Goal: Answer question/provide support

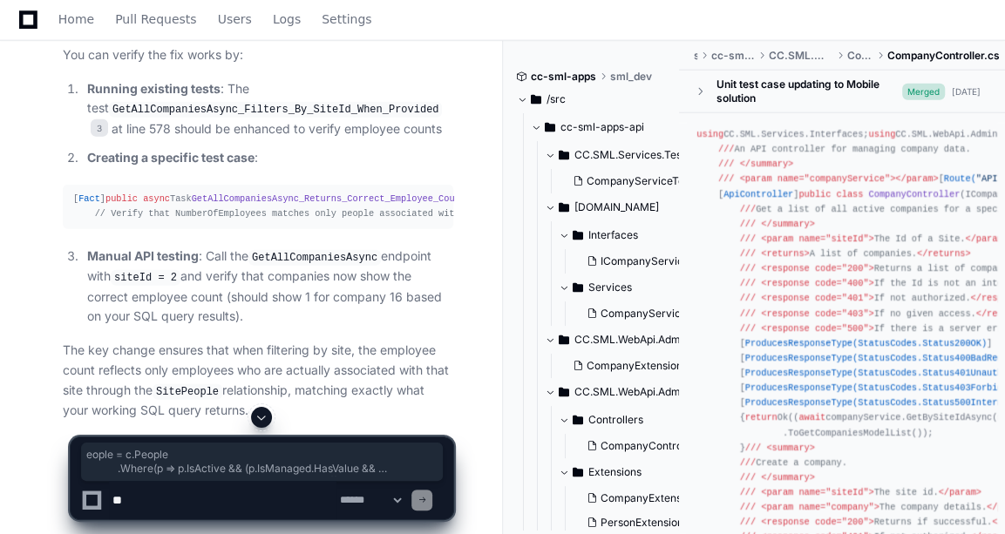
scroll to position [2529, 0]
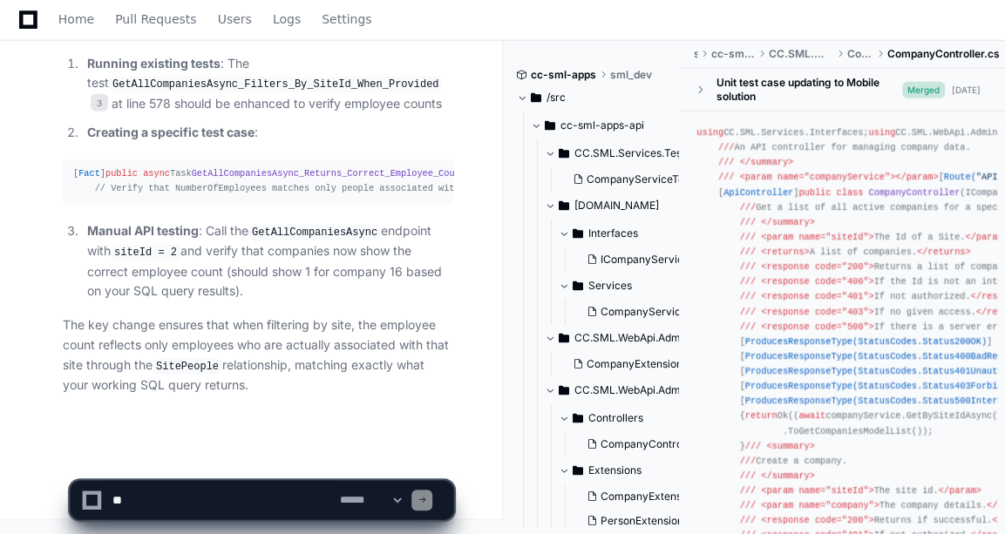
click at [195, 223] on li "Manual API testing : Call the GetAllCompaniesAsync endpoint with siteId = 2 and…" at bounding box center [267, 261] width 371 height 81
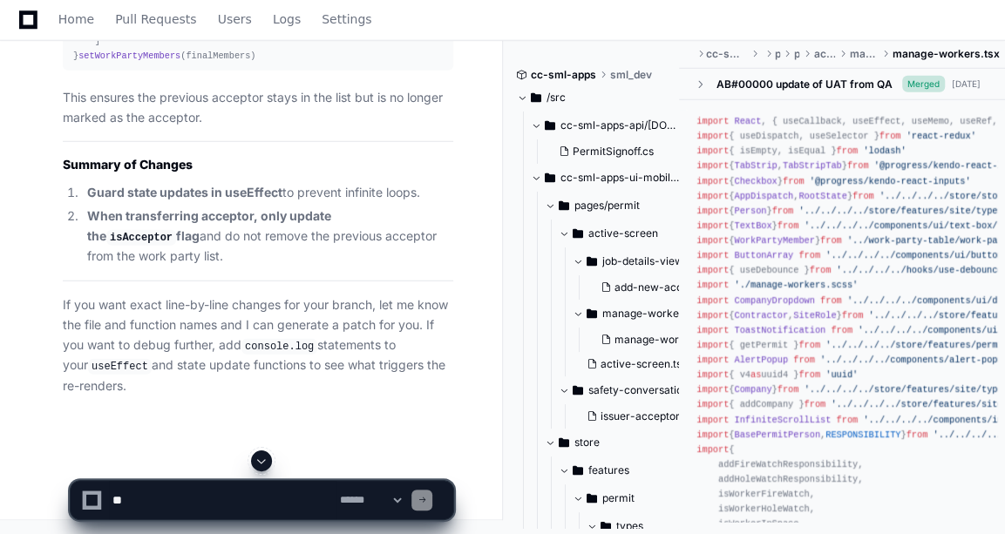
scroll to position [78923, 0]
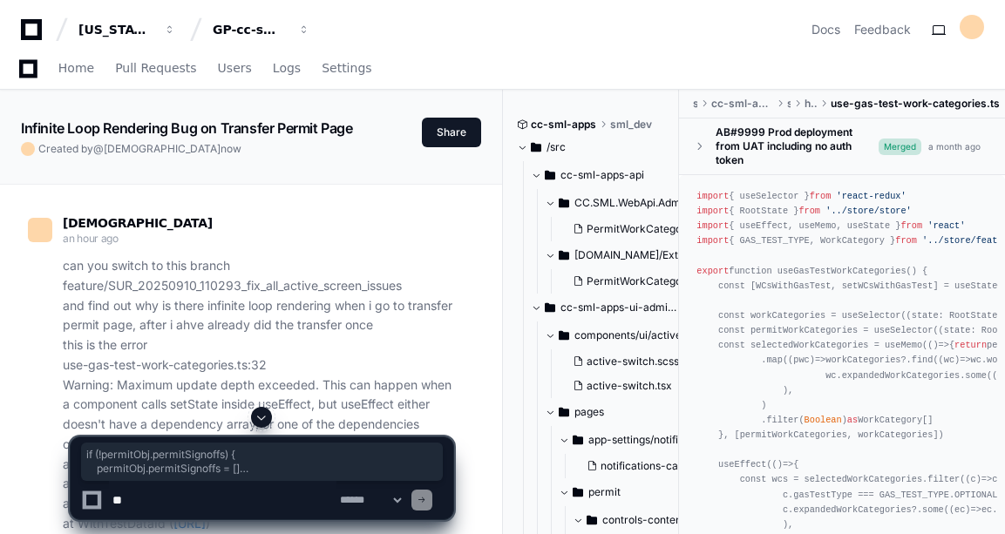
scroll to position [4685, 0]
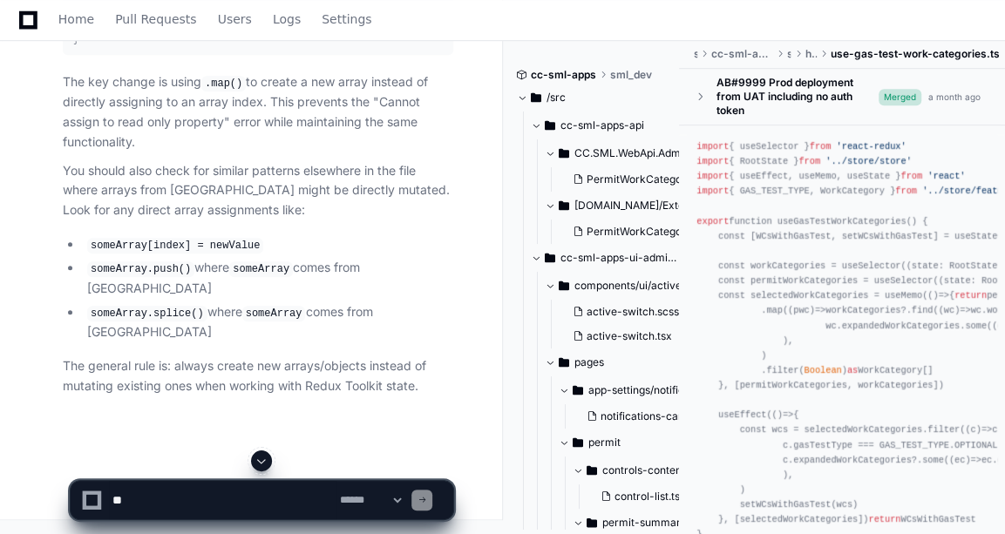
scroll to position [5055, 0]
click at [153, 482] on textarea at bounding box center [223, 500] width 228 height 38
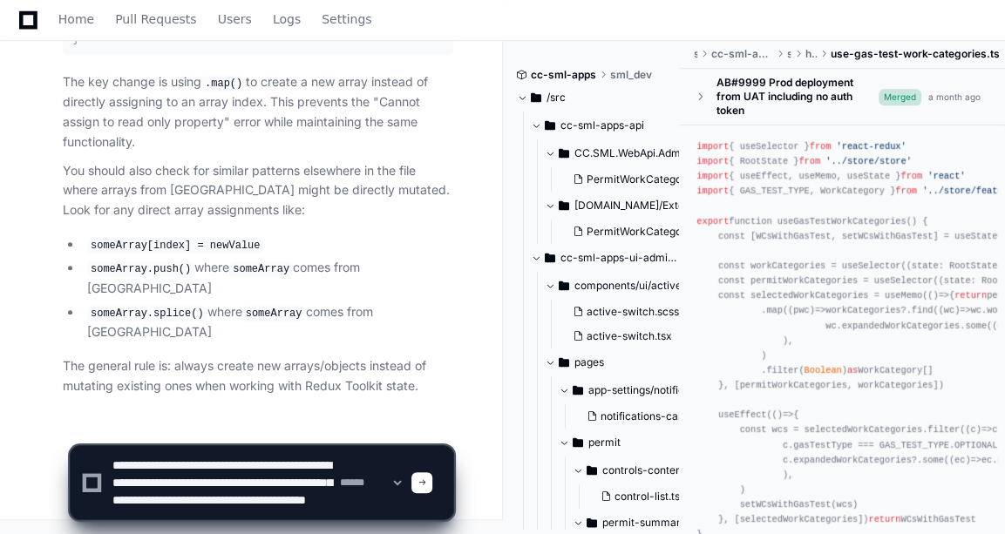
scroll to position [17, 0]
click at [191, 499] on textarea at bounding box center [223, 482] width 228 height 73
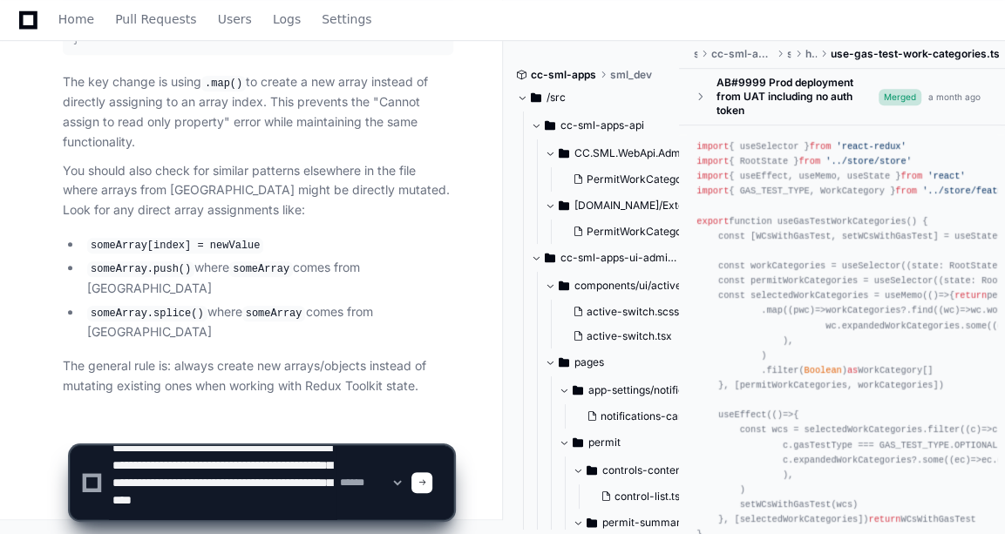
paste textarea "**********"
click at [228, 512] on textarea at bounding box center [223, 482] width 228 height 73
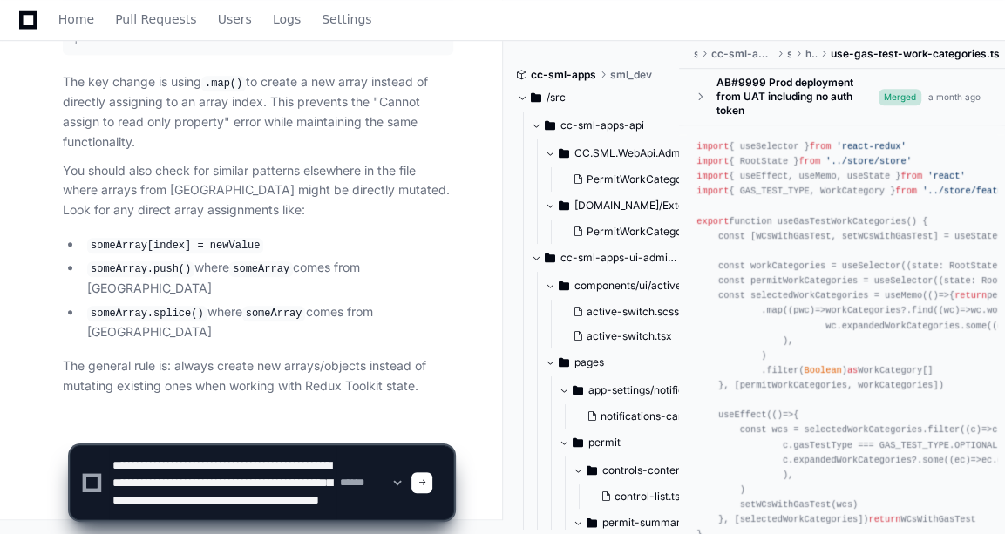
paste textarea "**********"
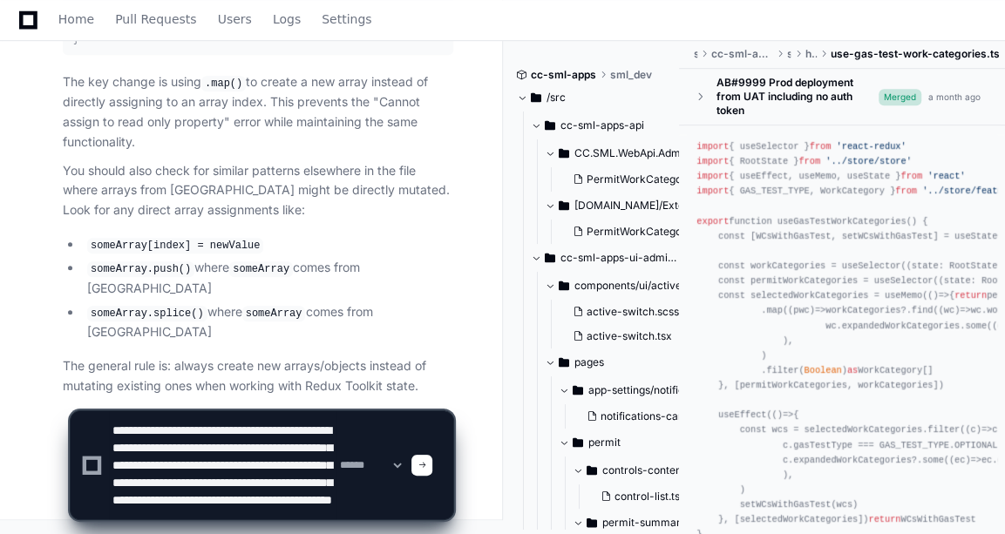
scroll to position [40, 0]
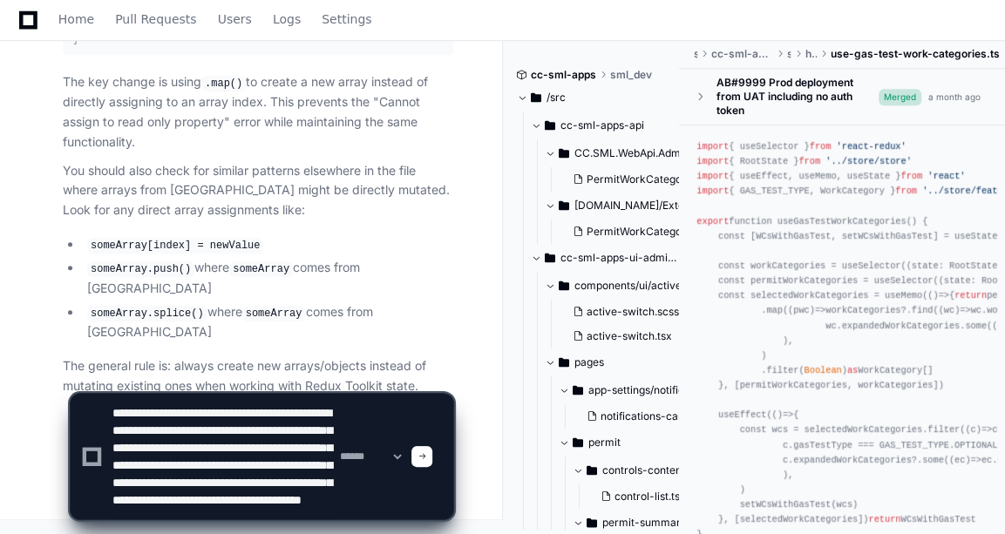
type textarea "**********"
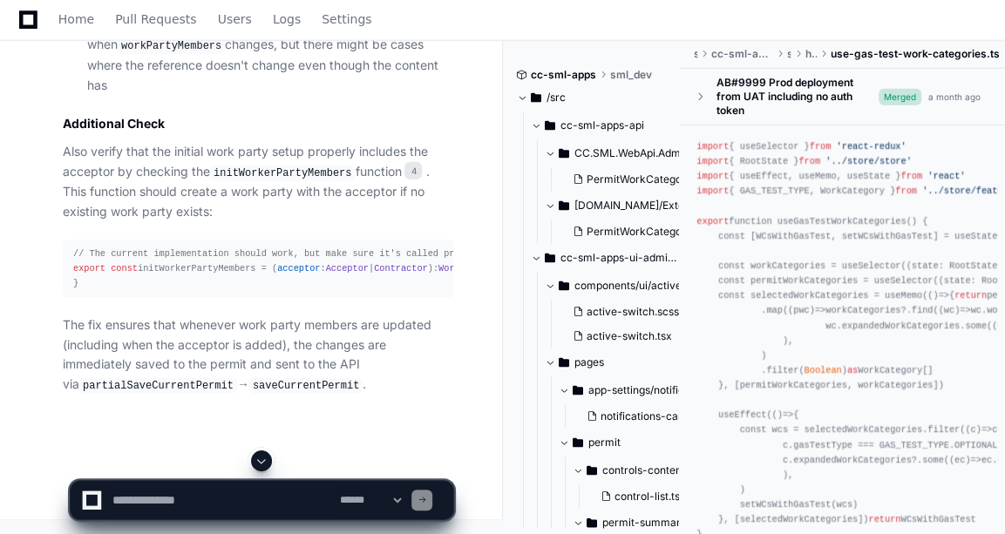
scroll to position [7168, 0]
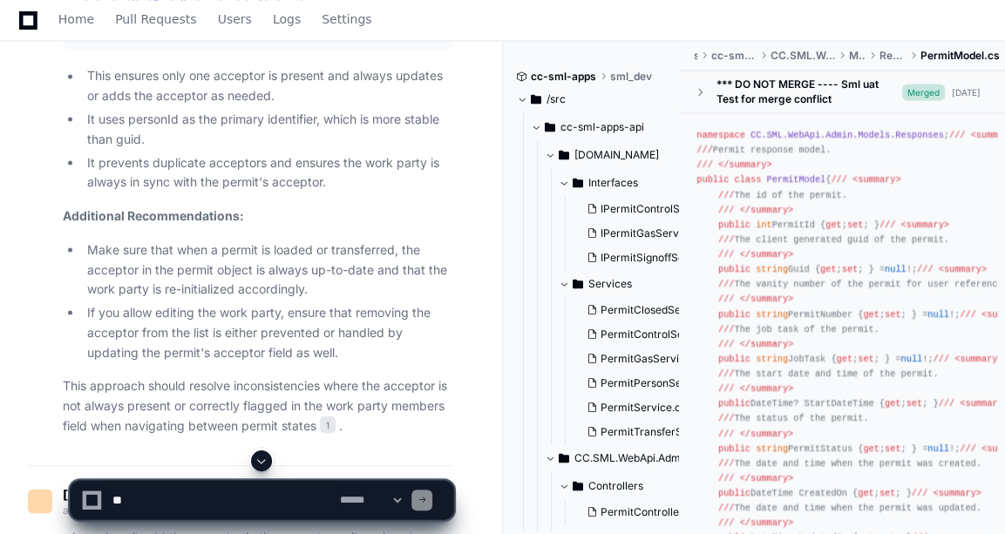
scroll to position [5433, 0]
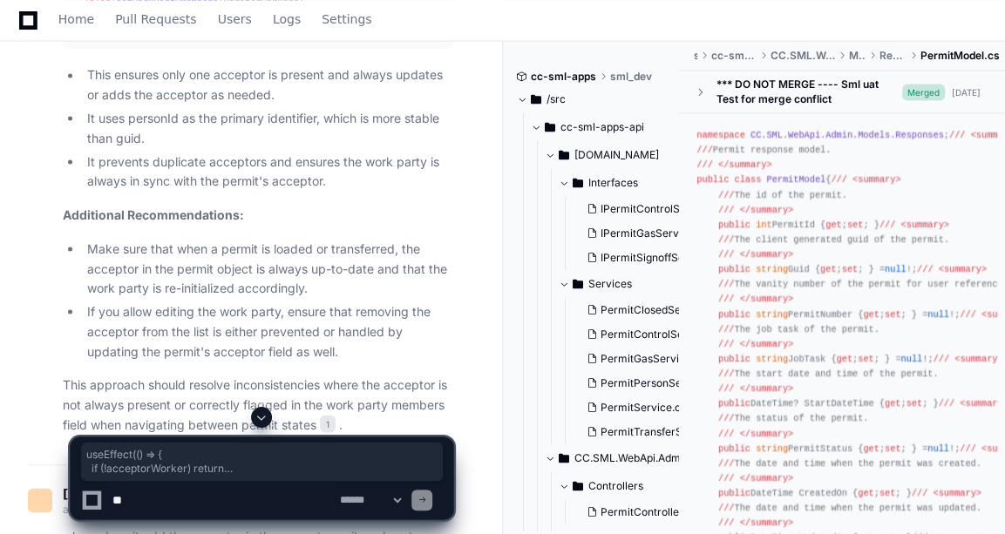
drag, startPoint x: 71, startPoint y: 110, endPoint x: 180, endPoint y: 308, distance: 225.9
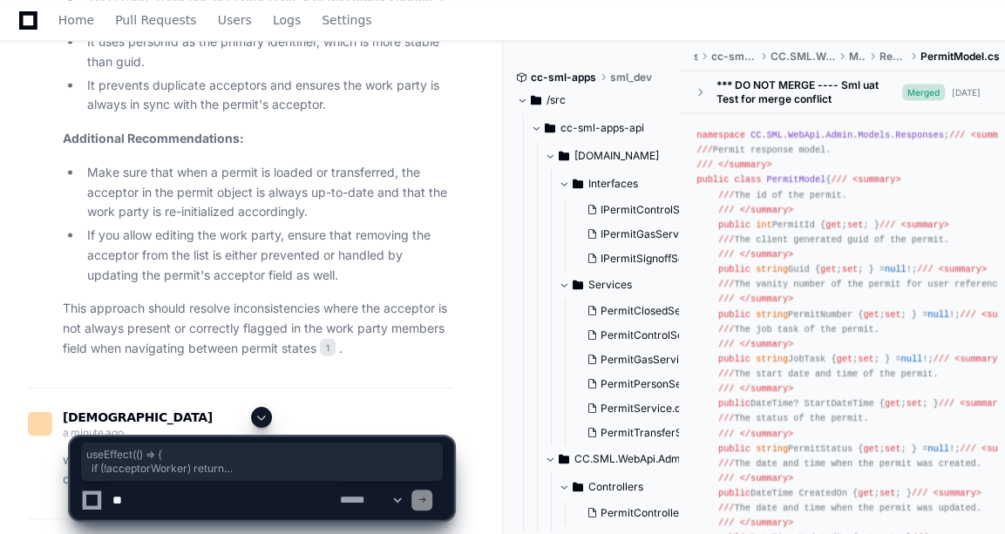
scroll to position [5569, 0]
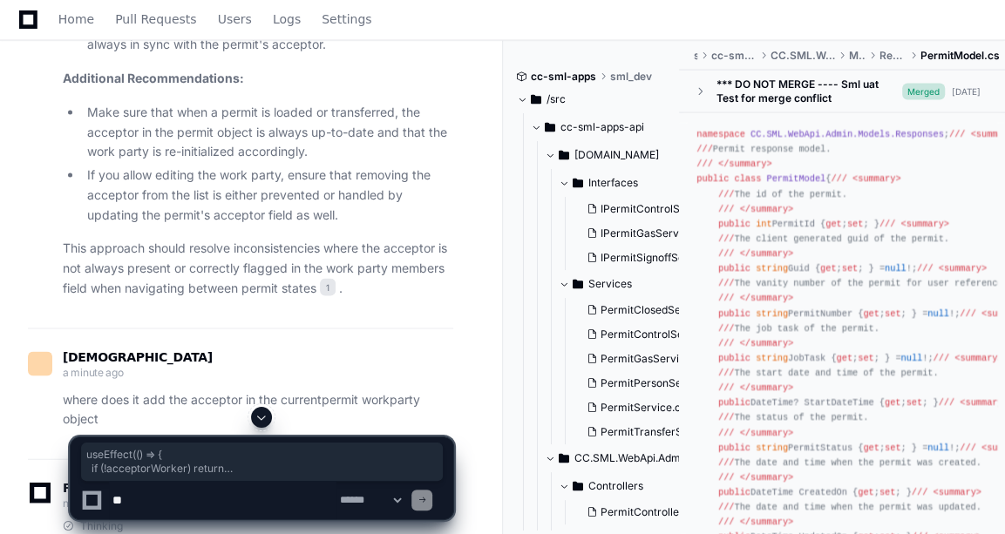
copy div "useEffect ( () => { if (!acceptorWorker) return // Remove isAcceptor from all, …"
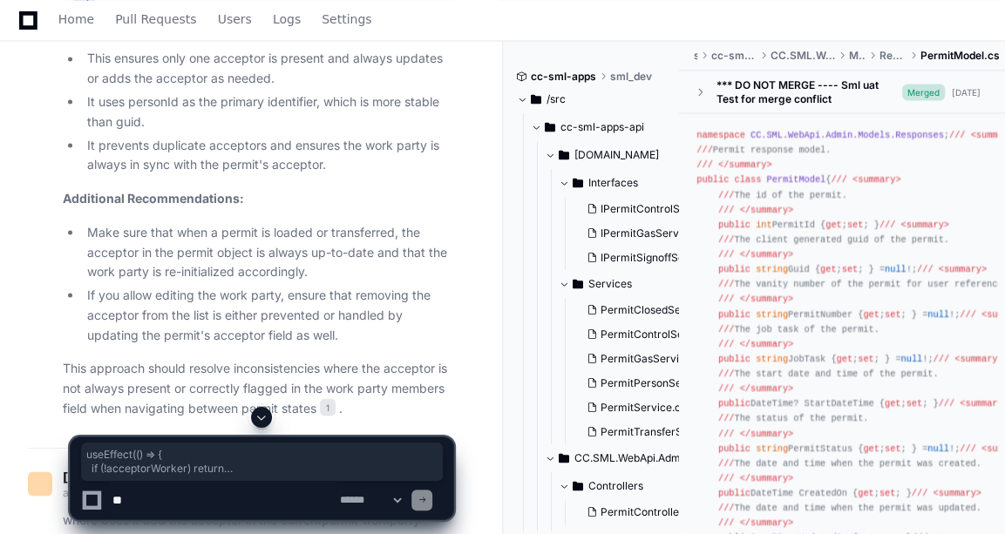
scroll to position [5455, 0]
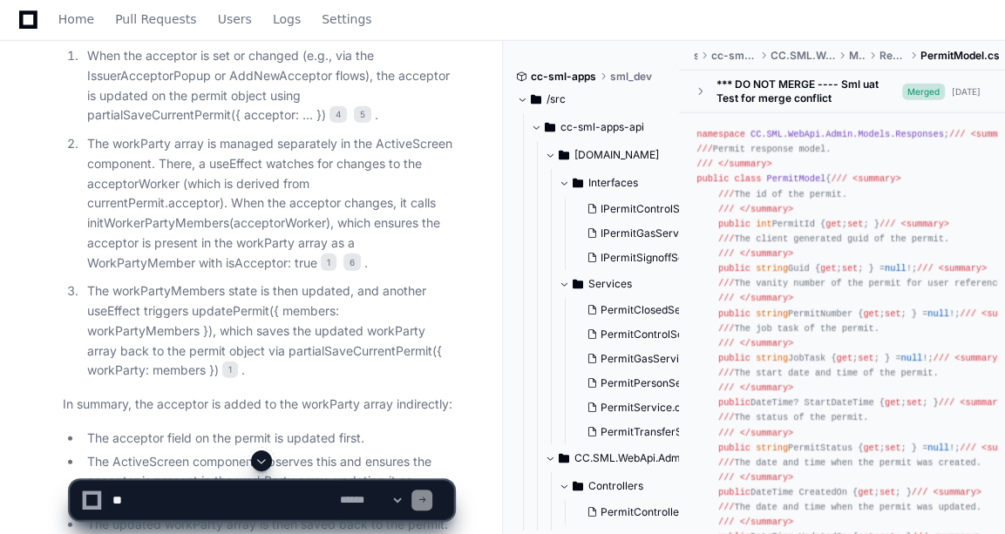
scroll to position [6940, 0]
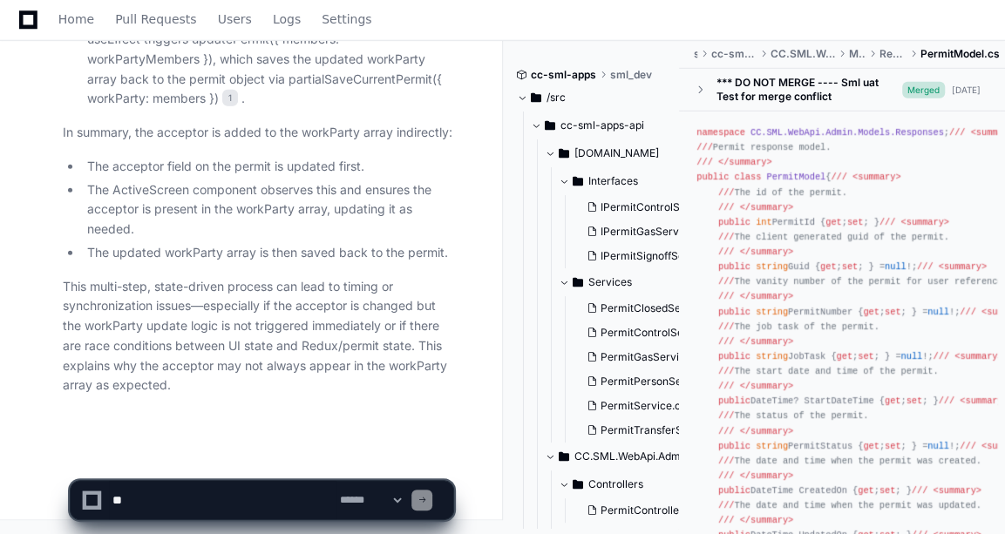
click at [153, 480] on div "**********" at bounding box center [262, 500] width 384 height 40
click at [147, 493] on textarea at bounding box center [223, 500] width 228 height 38
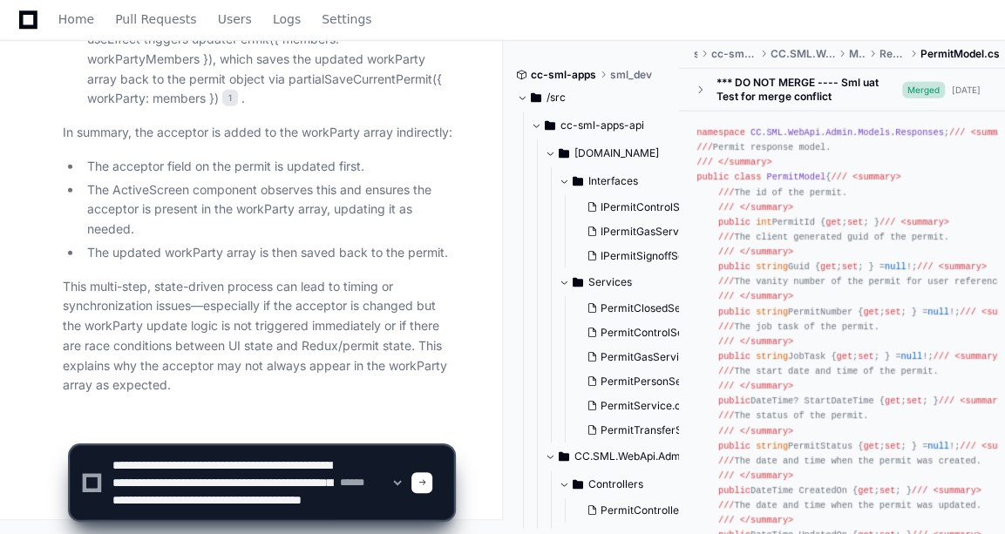
scroll to position [23, 0]
click at [275, 514] on textarea at bounding box center [223, 482] width 228 height 73
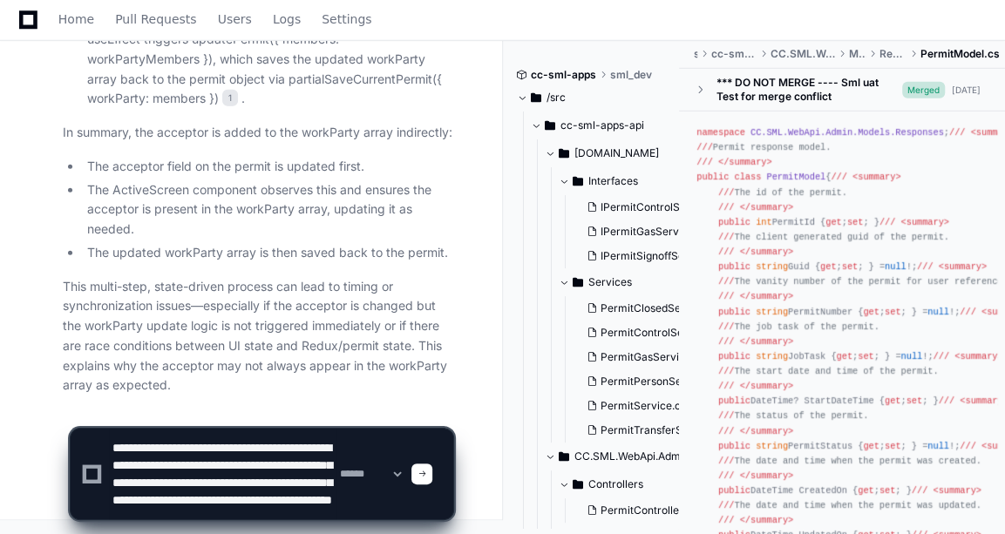
type textarea "**********"
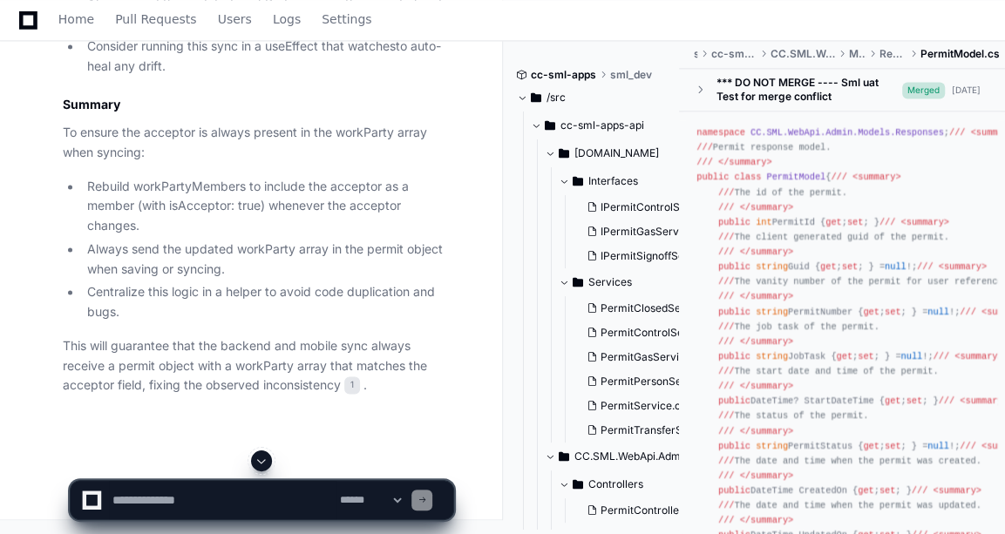
scroll to position [9015, 0]
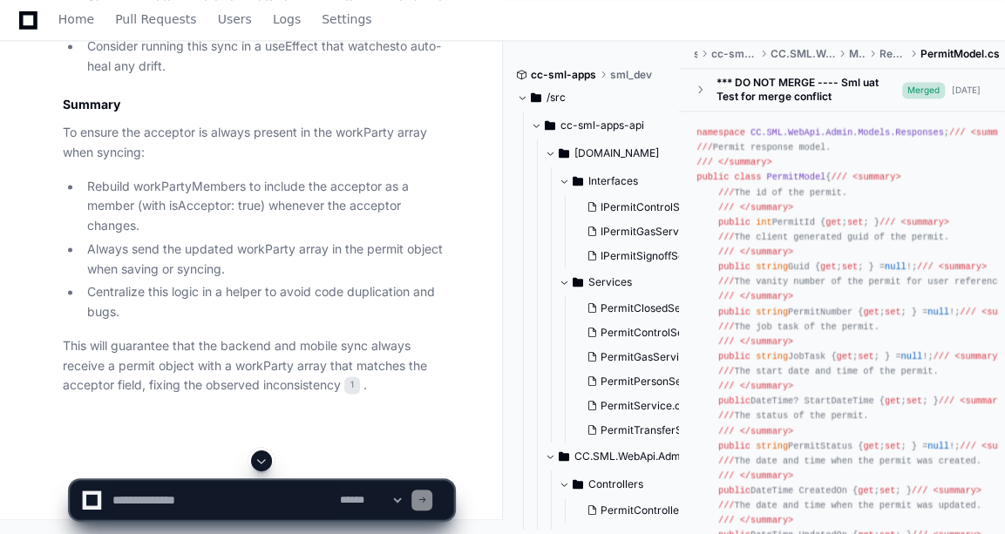
drag, startPoint x: 155, startPoint y: 248, endPoint x: 237, endPoint y: 334, distance: 119.0
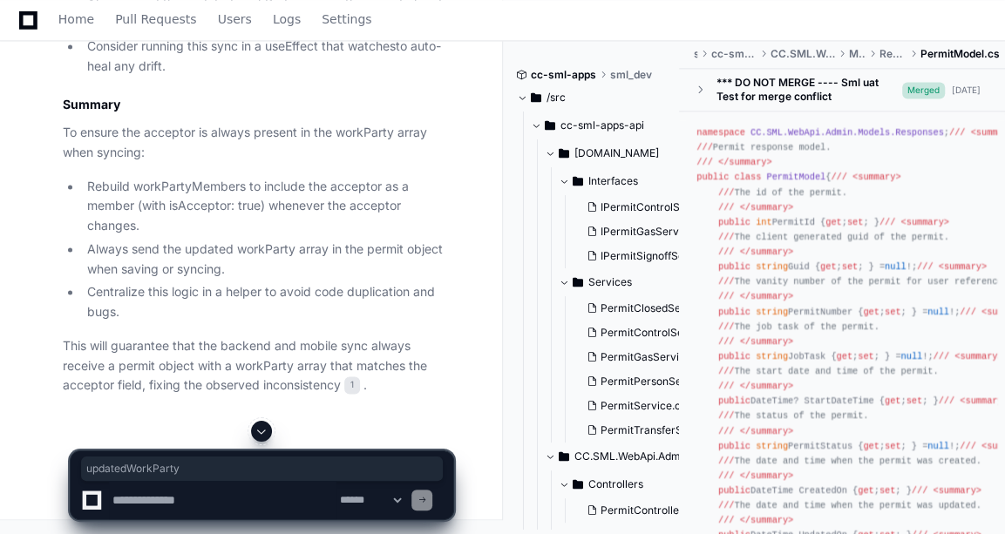
copy div "updatedWorkParty"
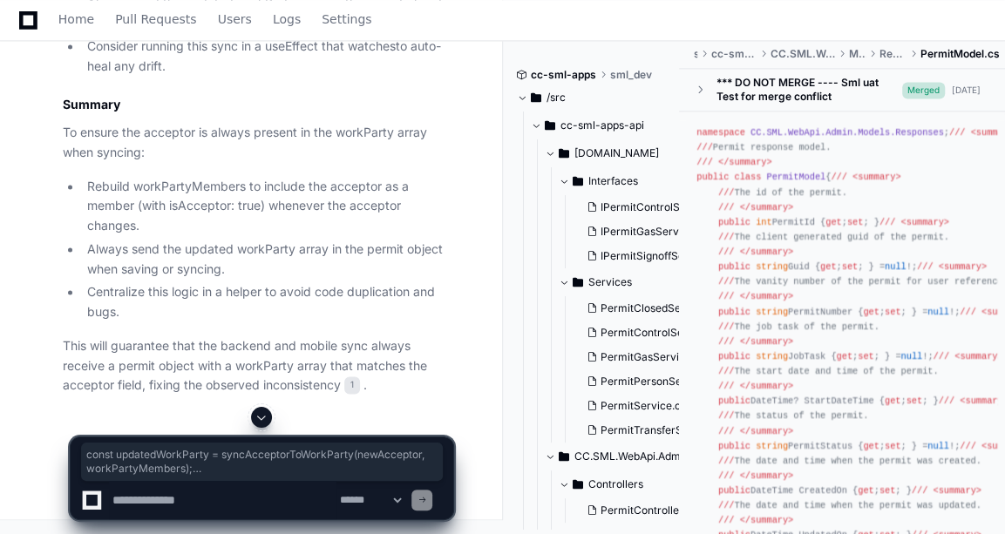
drag, startPoint x: 106, startPoint y: 328, endPoint x: 51, endPoint y: 236, distance: 107.2
click at [197, 491] on textarea at bounding box center [223, 500] width 228 height 38
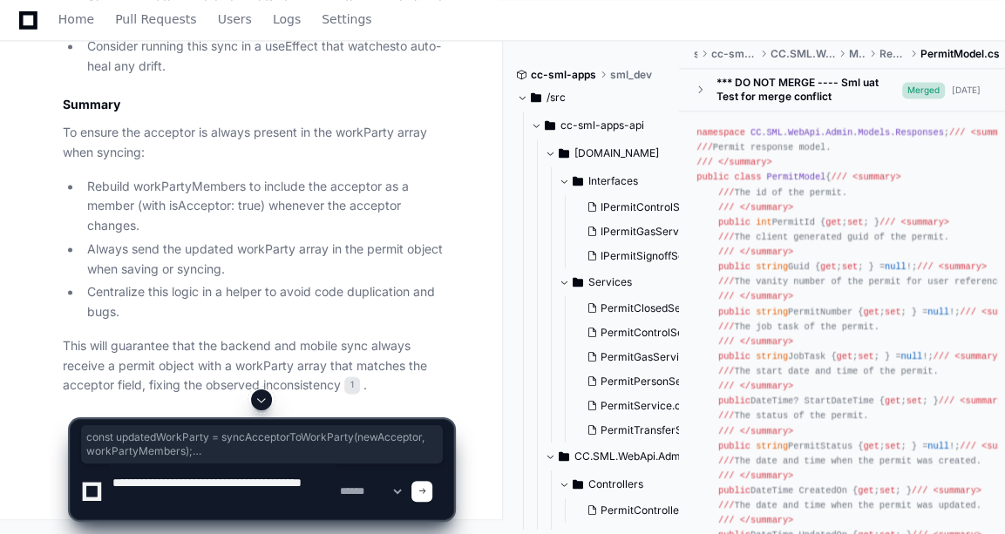
type textarea "**********"
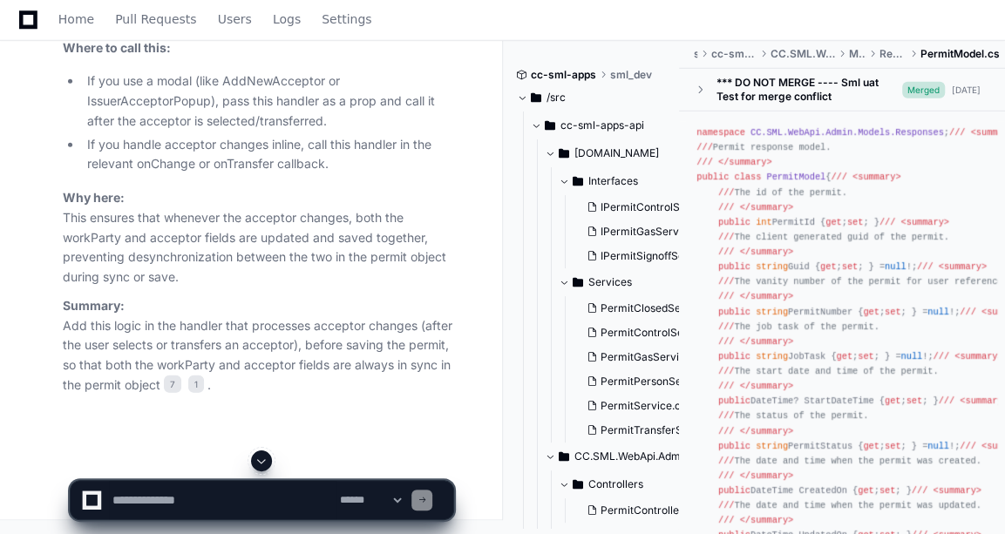
scroll to position [10722, 0]
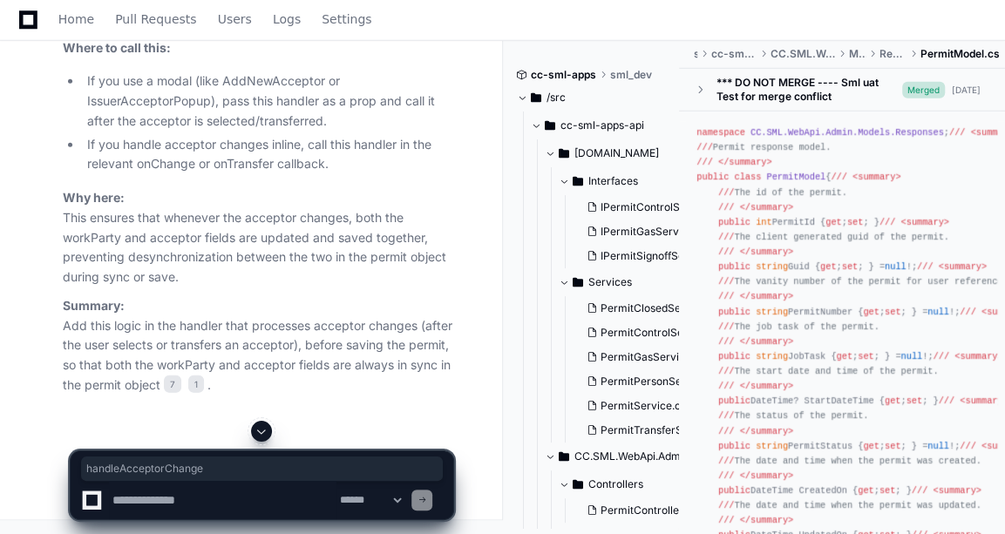
copy span "handleAcceptorChange"
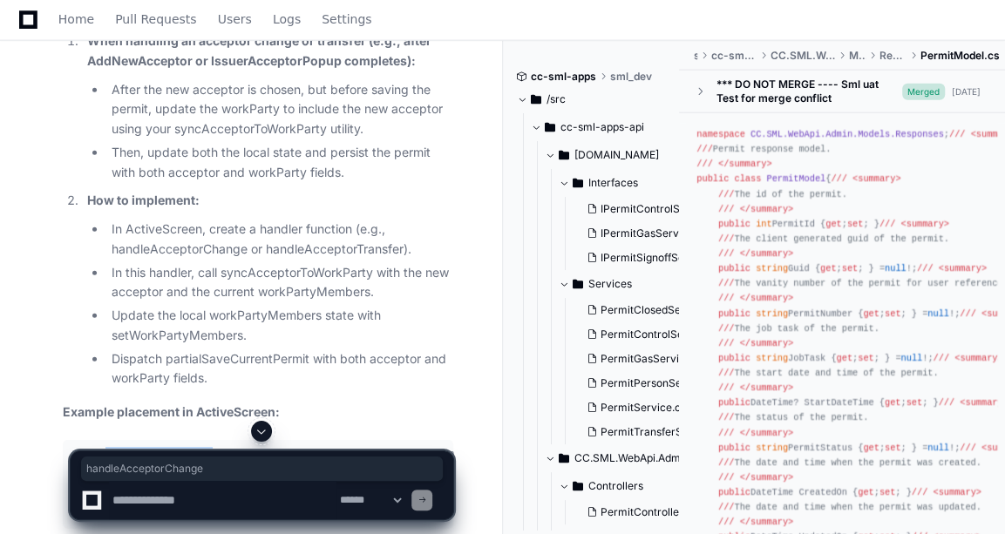
scroll to position [9776, 0]
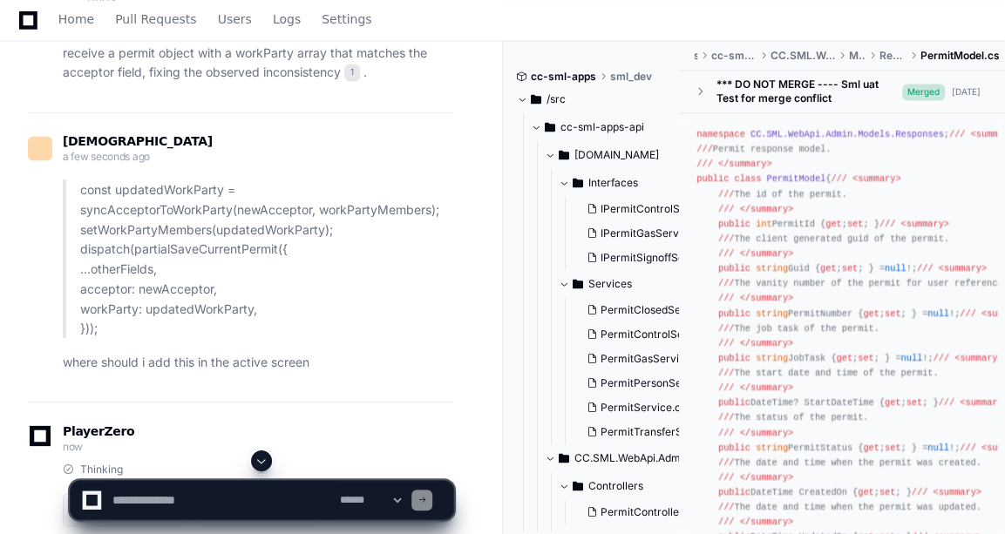
scroll to position [9061, 0]
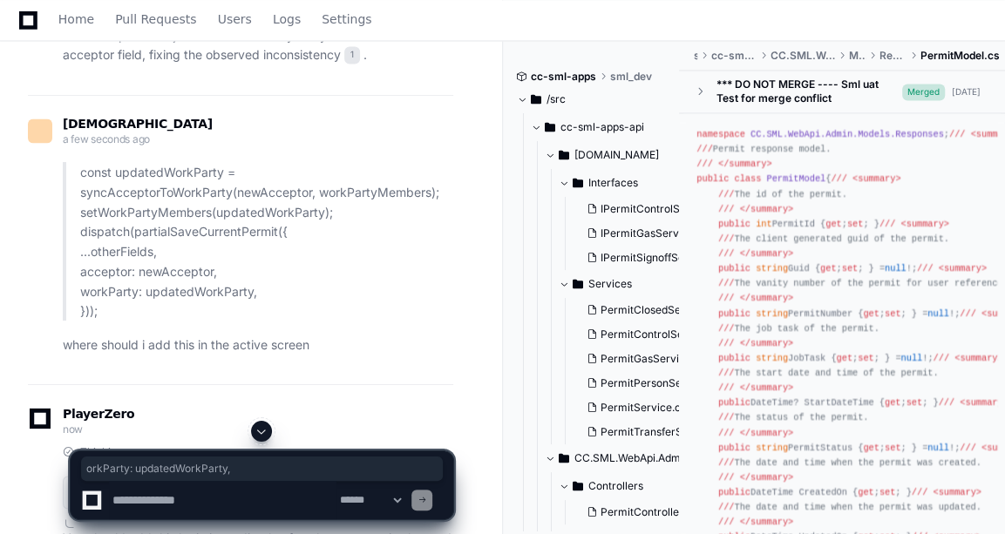
drag, startPoint x: 85, startPoint y: 269, endPoint x: 229, endPoint y: 274, distance: 143.9
copy div "orkParty : updatedWorkParty,"
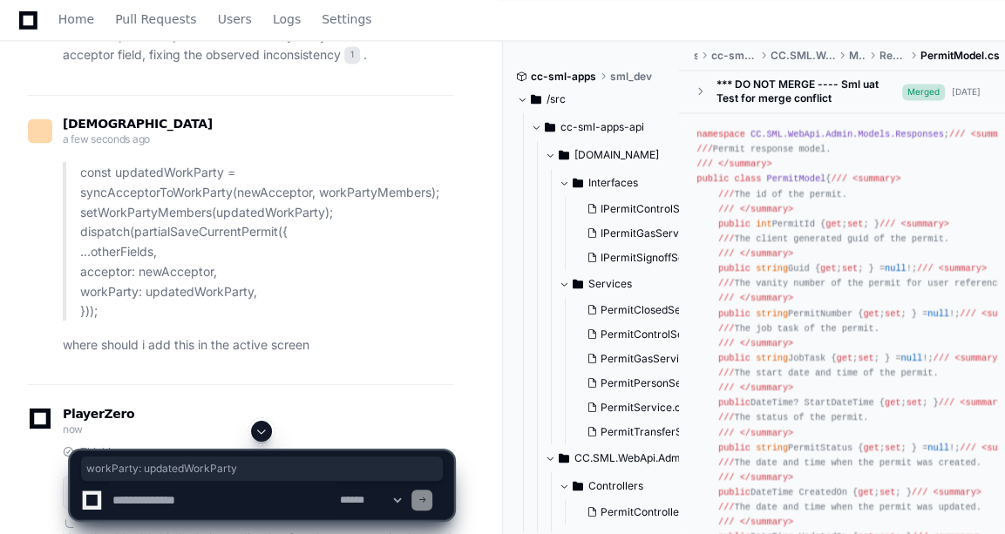
drag, startPoint x: 78, startPoint y: 270, endPoint x: 214, endPoint y: 270, distance: 136.0
copy div "workParty : updatedWorkParty"
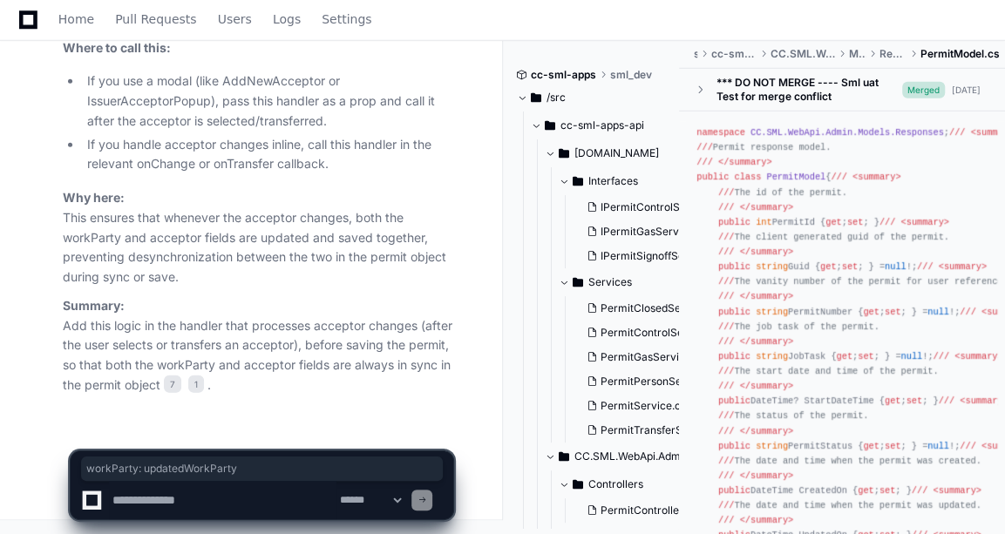
scroll to position [10932, 0]
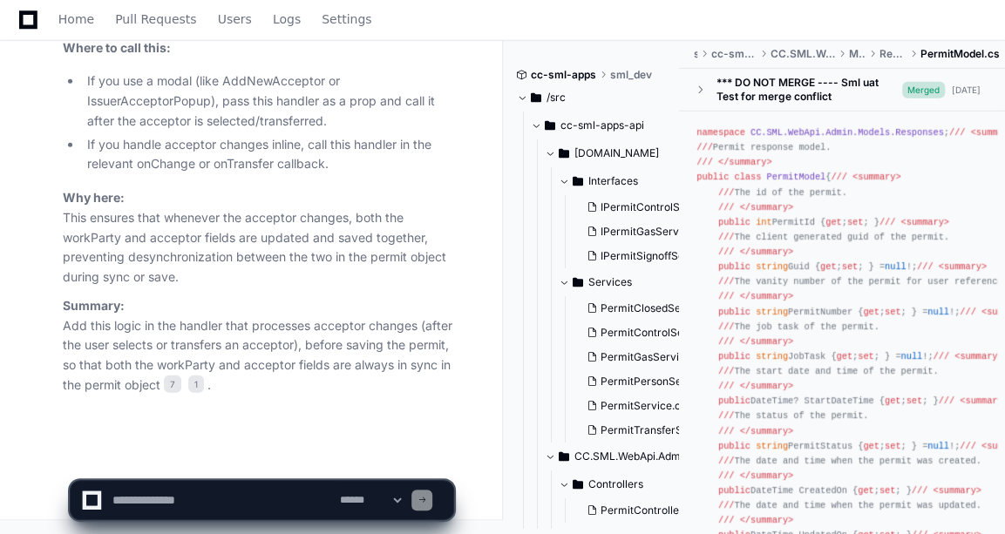
click at [220, 232] on p "Why here: This ensures that whenever the acceptor changes, both the workParty a…" at bounding box center [258, 237] width 391 height 99
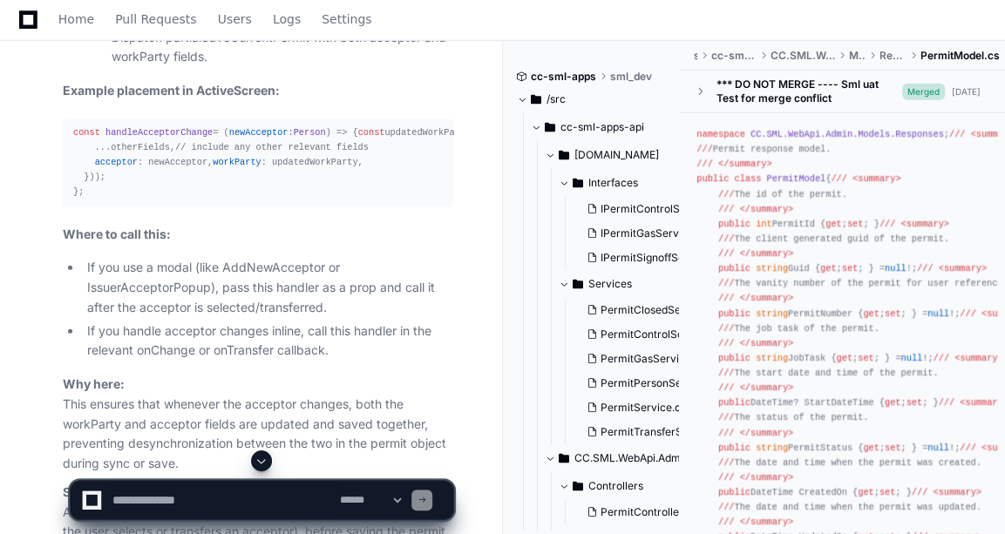
scroll to position [9935, 0]
